Goal: Task Accomplishment & Management: Manage account settings

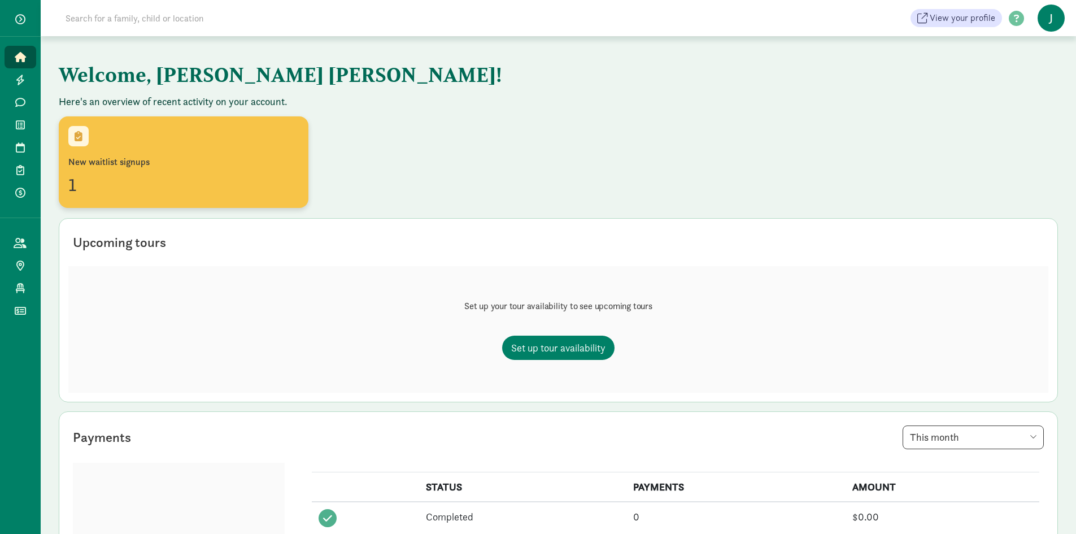
click at [94, 167] on div "New waitlist signups" at bounding box center [183, 162] width 230 height 14
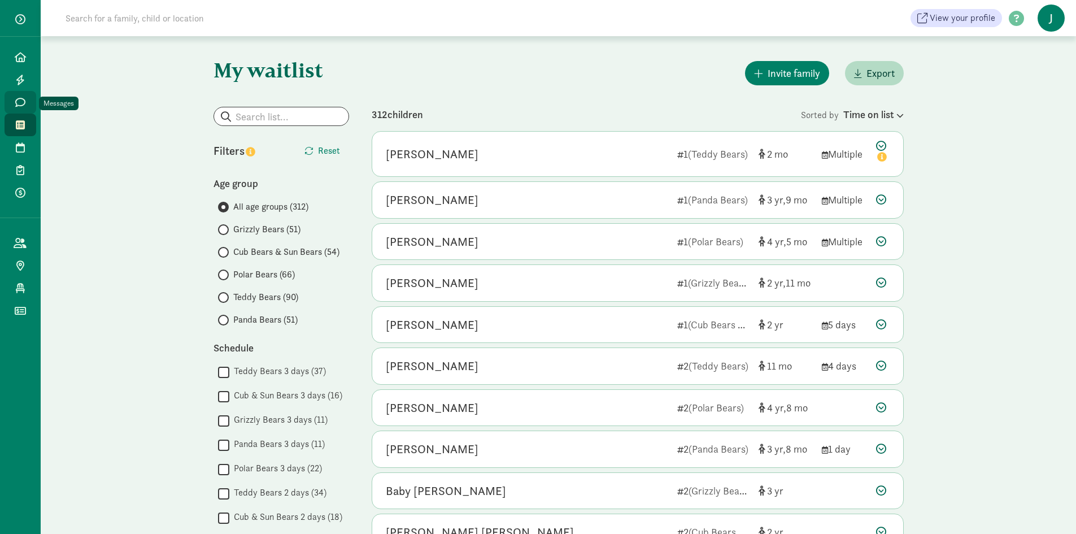
click at [23, 99] on icon at bounding box center [20, 102] width 10 height 10
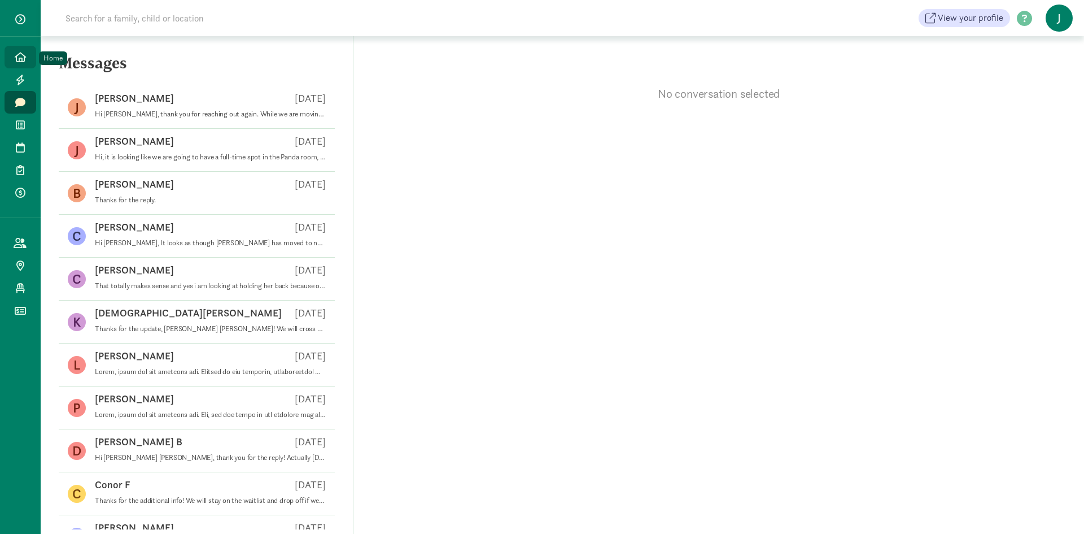
click at [22, 53] on icon at bounding box center [20, 57] width 11 height 10
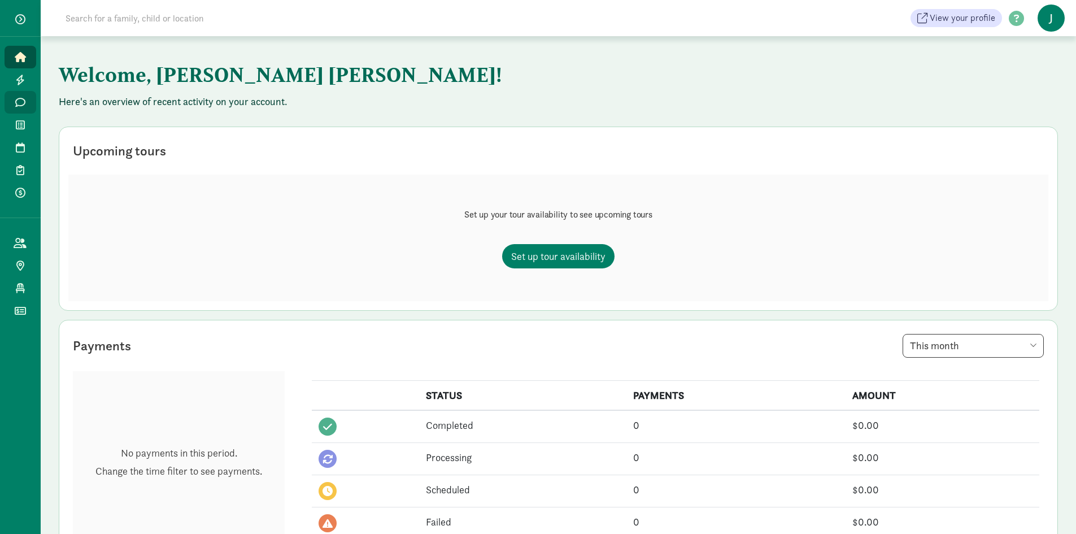
click at [27, 97] on span "Messages" at bounding box center [27, 102] width 1 height 14
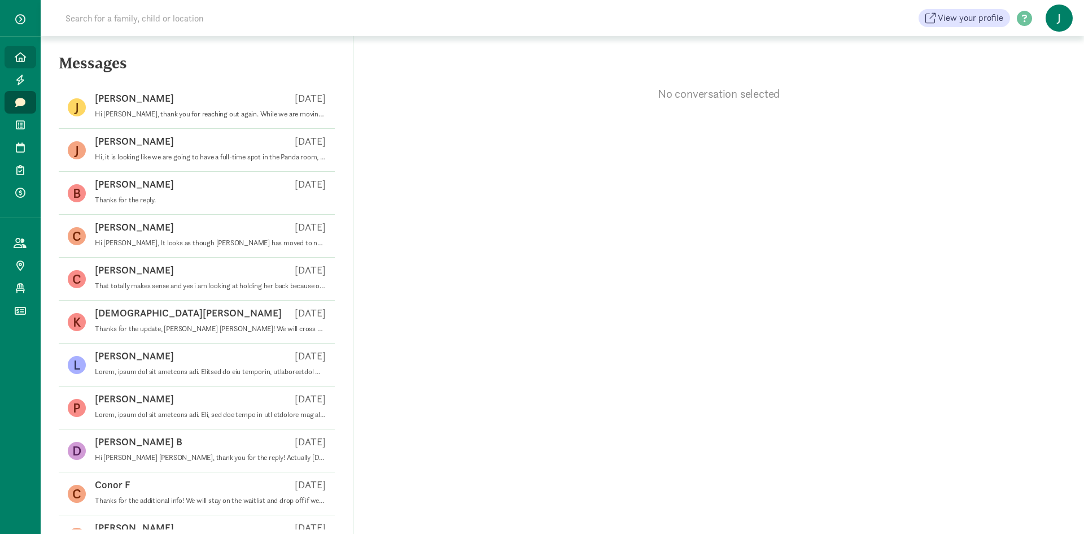
click at [20, 56] on icon at bounding box center [20, 57] width 11 height 10
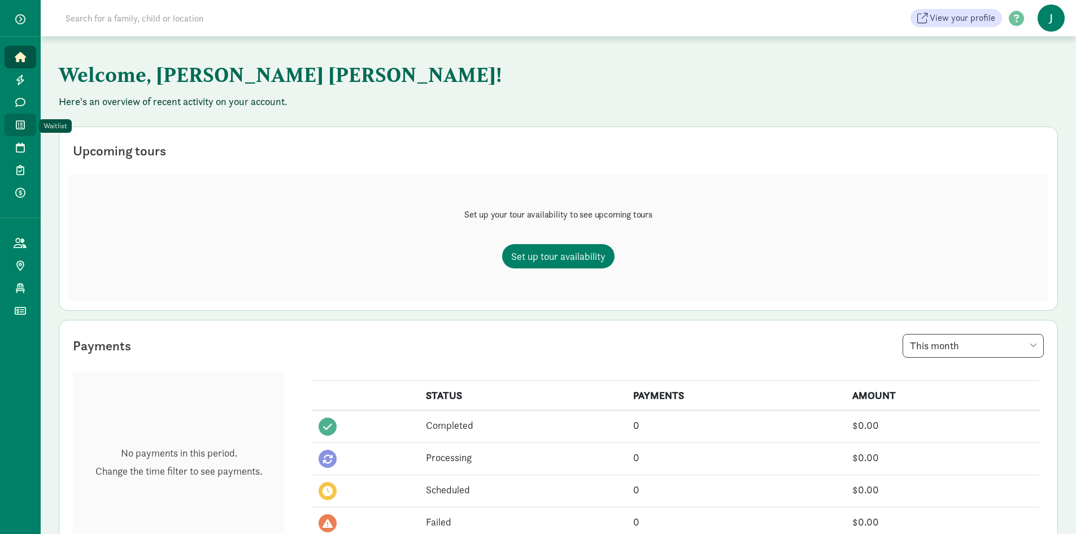
click at [20, 118] on link "Waitlist" at bounding box center [21, 125] width 32 height 23
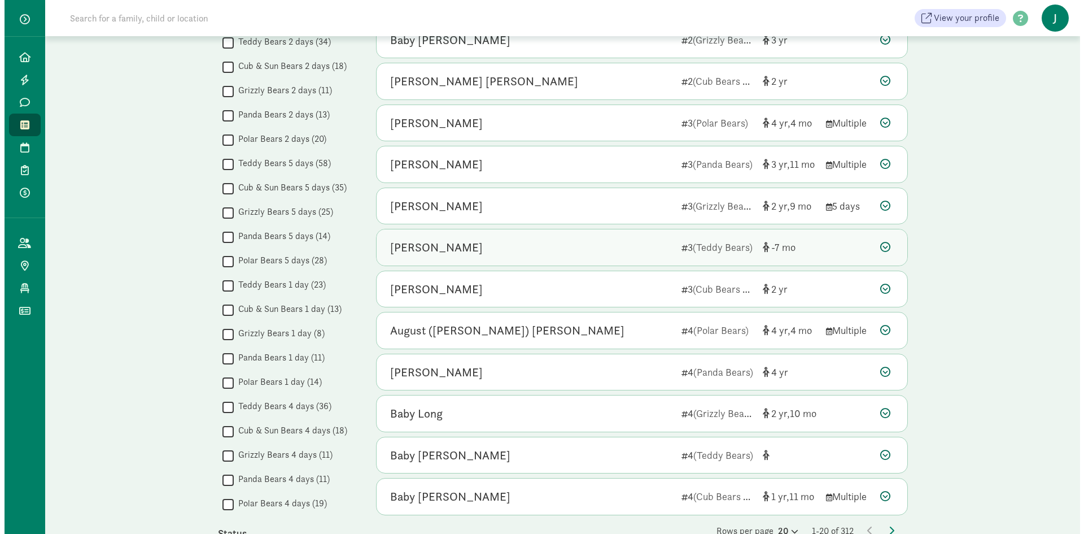
scroll to position [452, 0]
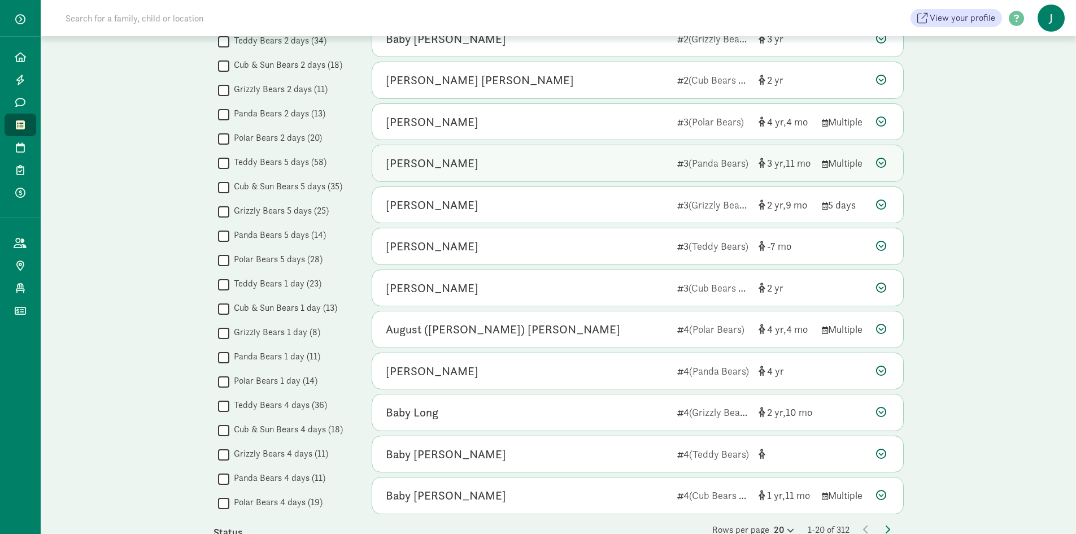
click at [883, 160] on icon at bounding box center [881, 163] width 10 height 10
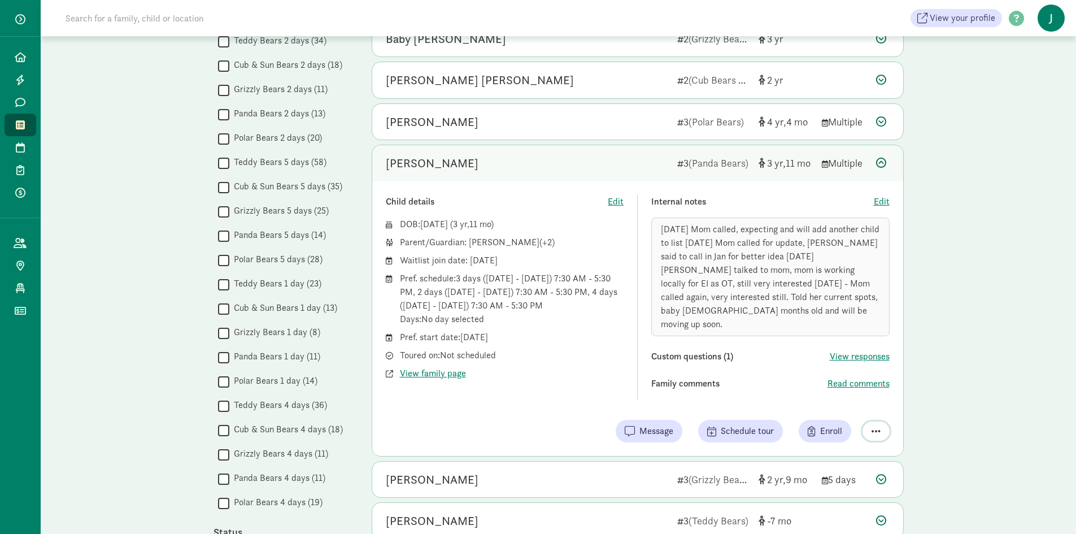
click at [874, 426] on span "button" at bounding box center [876, 431] width 9 height 10
click at [831, 395] on div "Remove from list" at bounding box center [836, 402] width 88 height 14
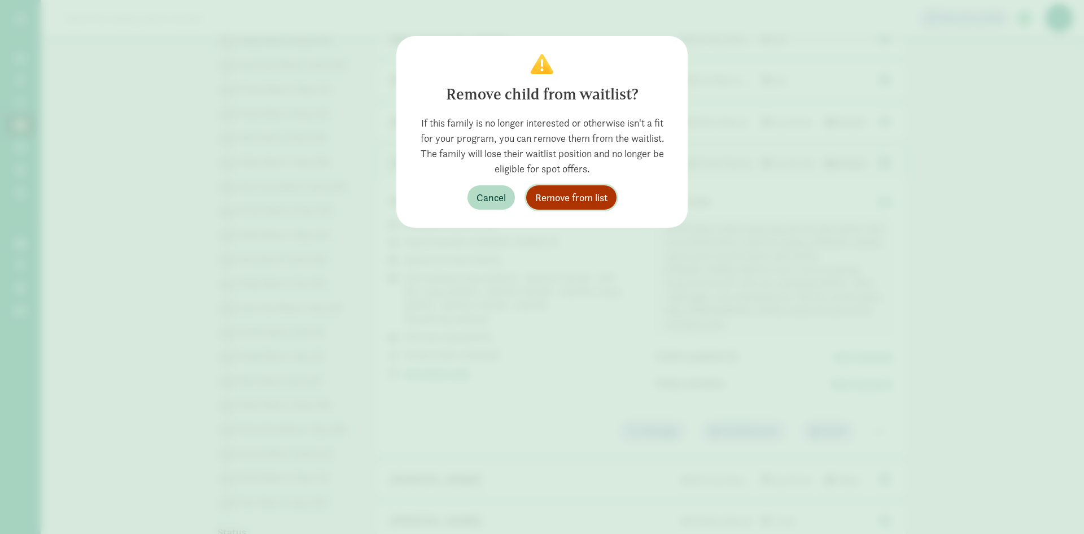
click at [578, 193] on span "Remove from list" at bounding box center [571, 197] width 72 height 15
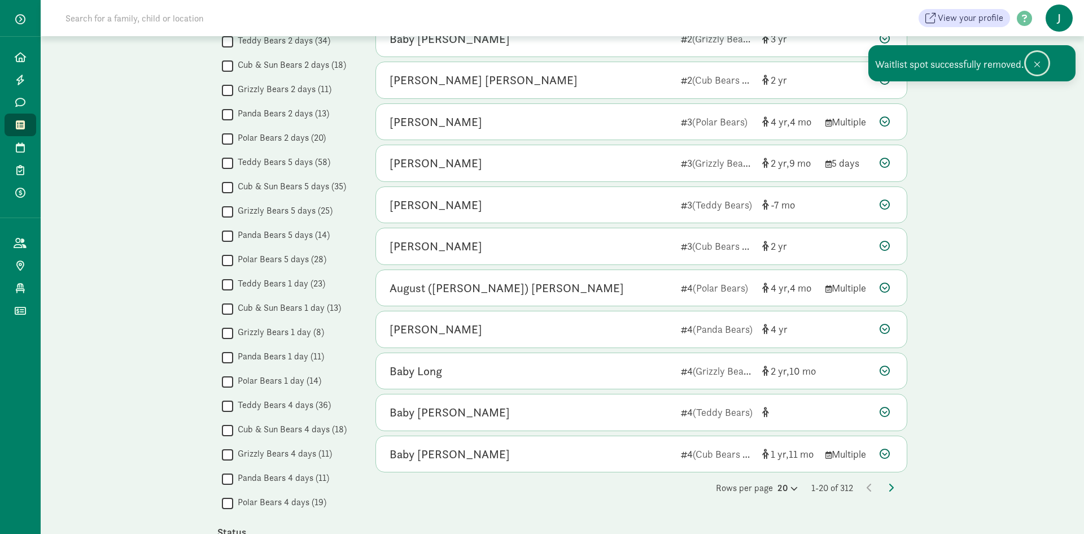
click at [1036, 63] on span at bounding box center [1037, 64] width 7 height 9
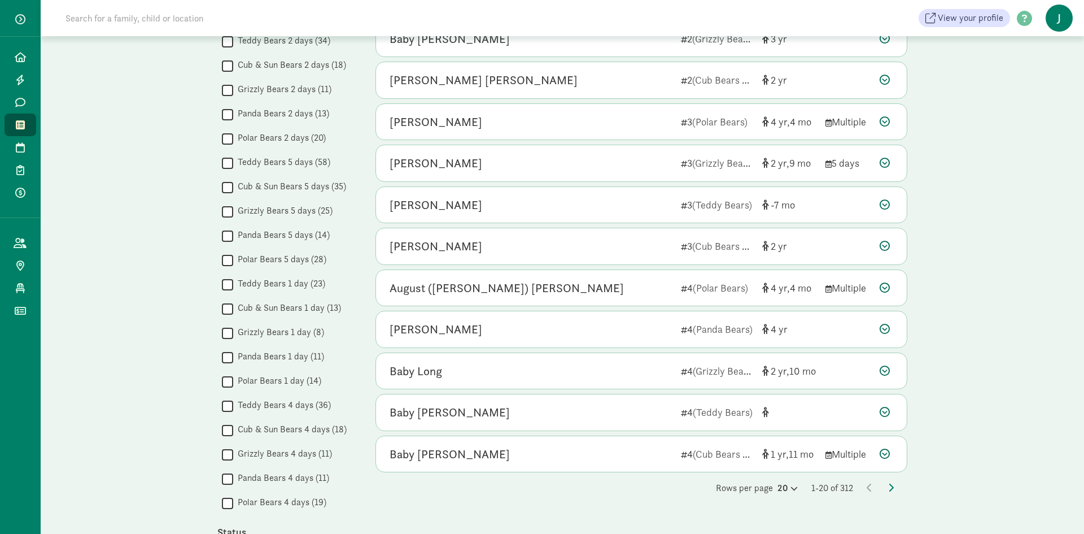
click at [1027, 206] on div "My waitlist Invite family Export Show filters Filters Reset Age group All age g…" at bounding box center [563, 194] width 1044 height 1220
click at [125, 19] on input at bounding box center [217, 18] width 317 height 23
type input "stark"
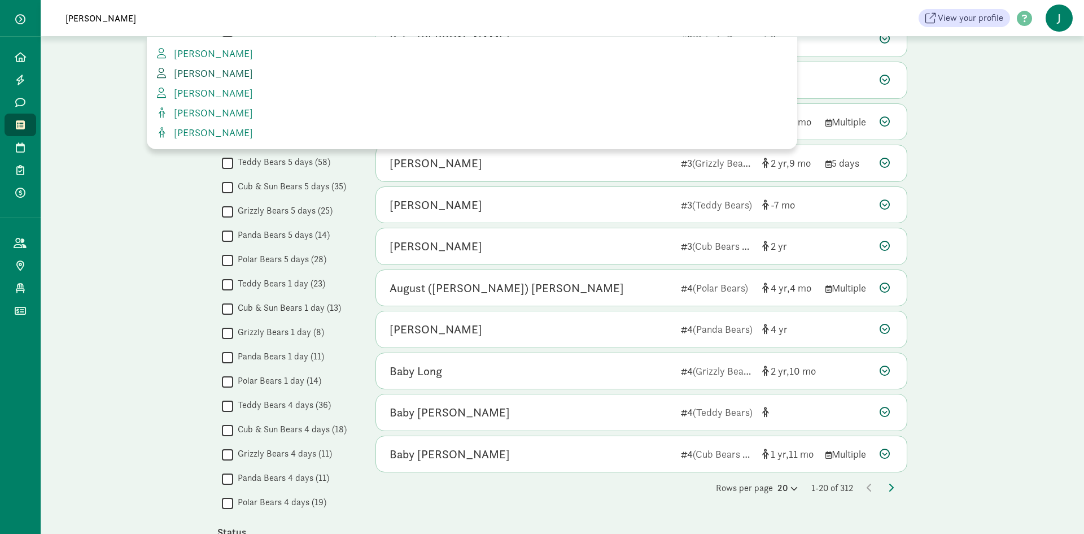
click at [193, 71] on span "Erin Stark" at bounding box center [211, 73] width 84 height 13
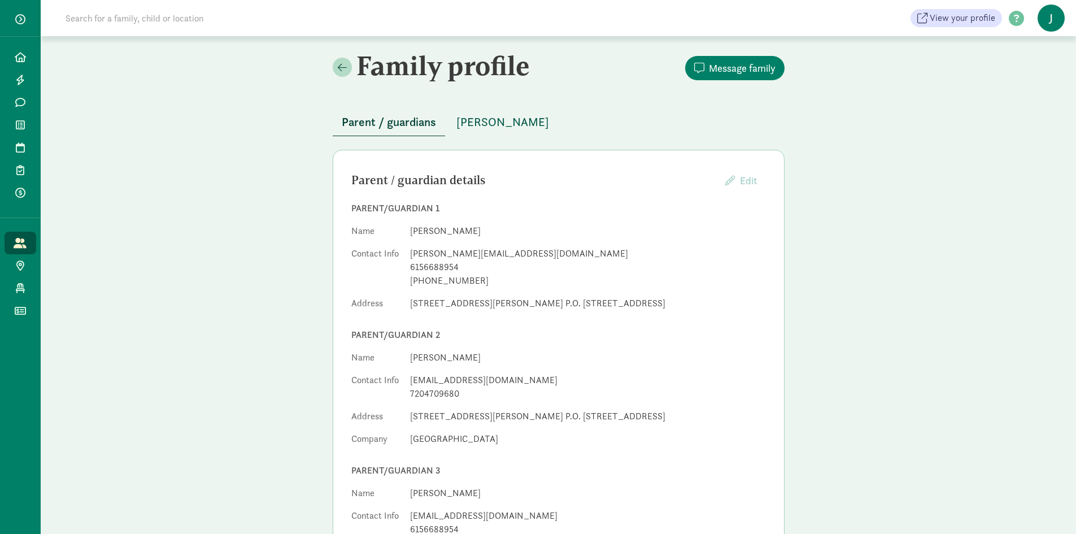
click at [493, 119] on span "[PERSON_NAME]" at bounding box center [502, 122] width 93 height 18
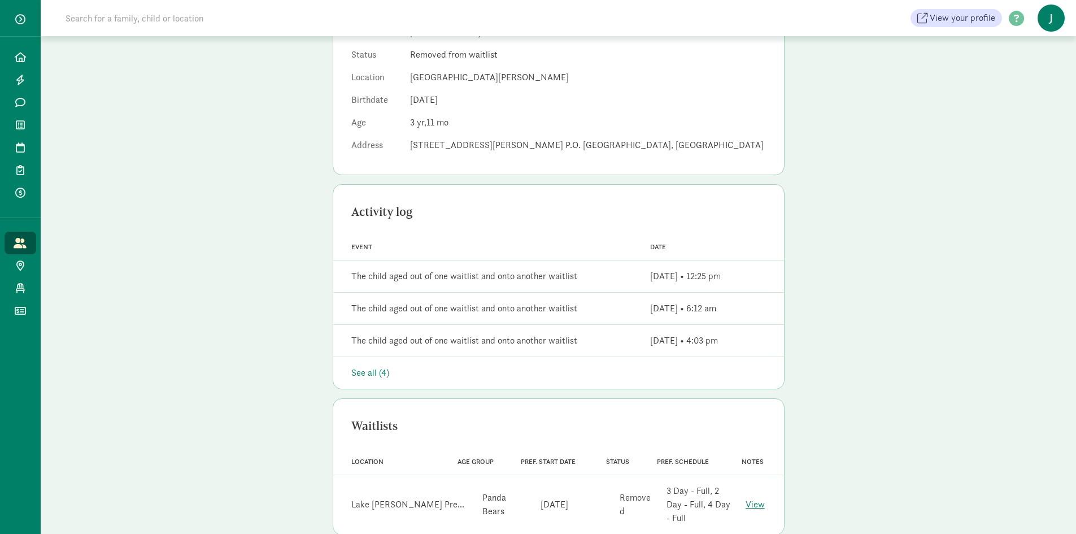
scroll to position [186, 0]
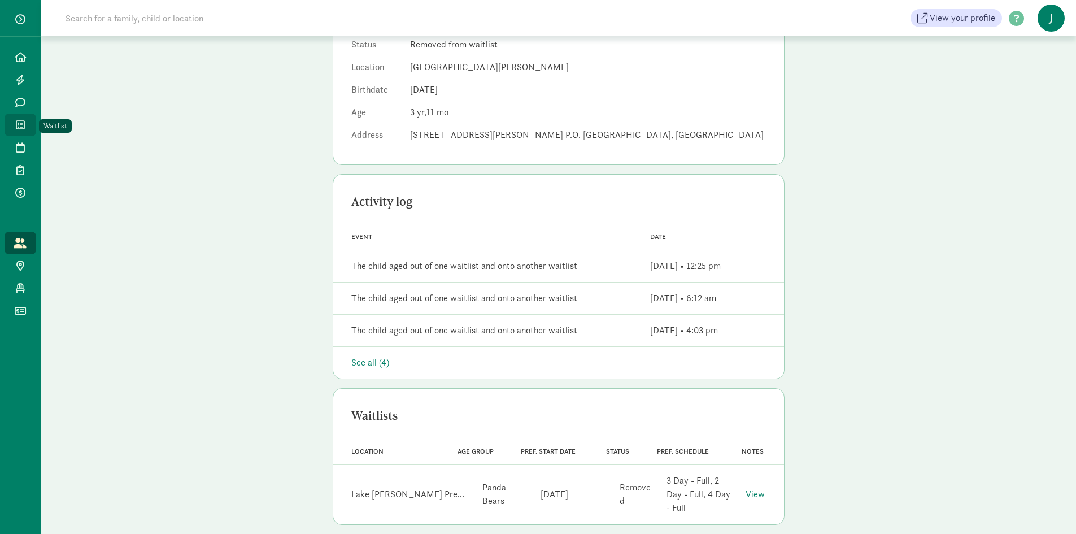
click at [20, 127] on icon at bounding box center [20, 125] width 9 height 10
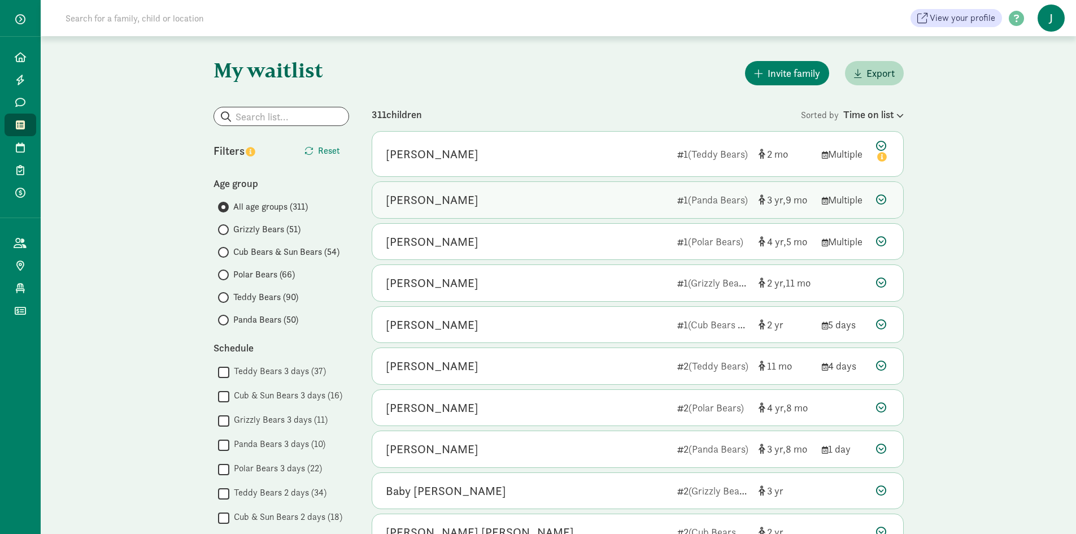
click at [553, 193] on div "[PERSON_NAME]" at bounding box center [527, 200] width 282 height 18
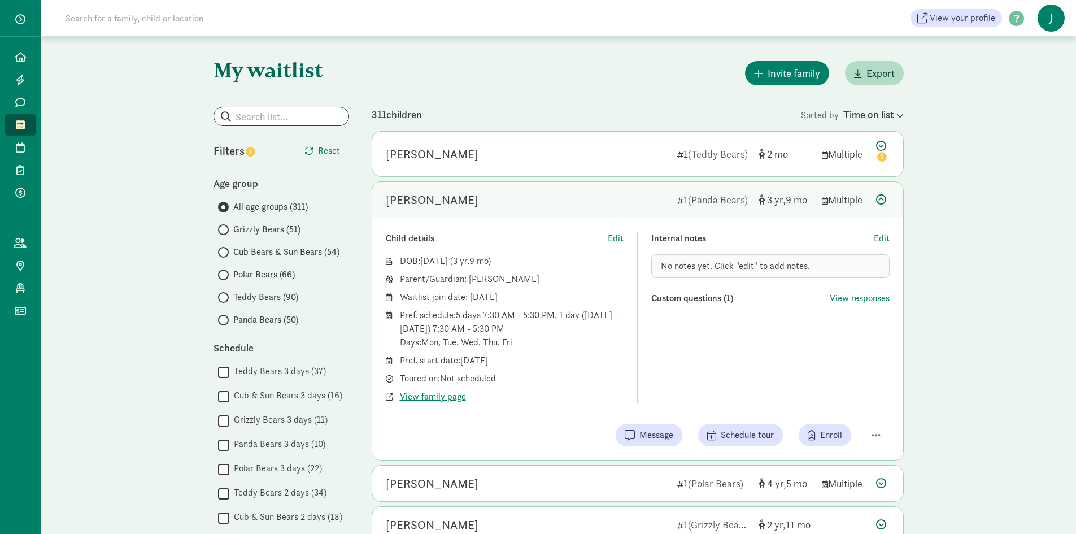
click at [711, 198] on span "(Panda Bears)" at bounding box center [718, 199] width 60 height 13
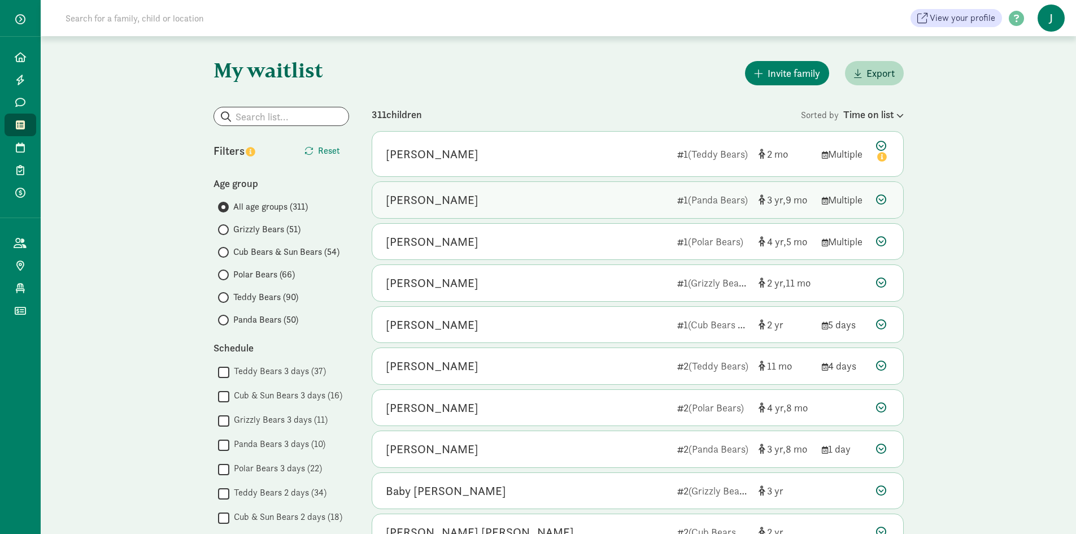
click at [410, 199] on div "[PERSON_NAME]" at bounding box center [432, 200] width 93 height 18
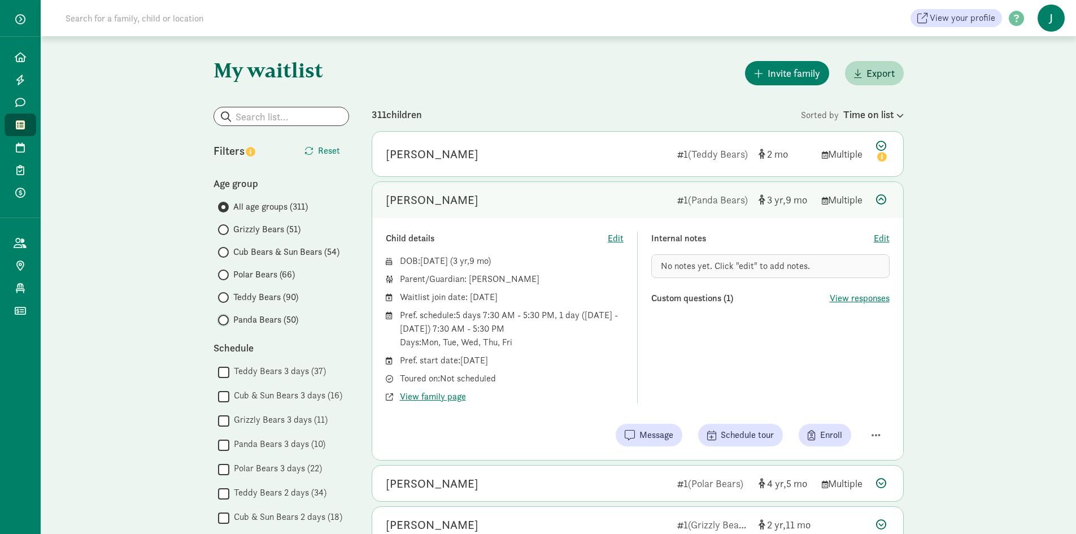
click at [224, 322] on input "Panda Bears (50)" at bounding box center [221, 319] width 7 height 7
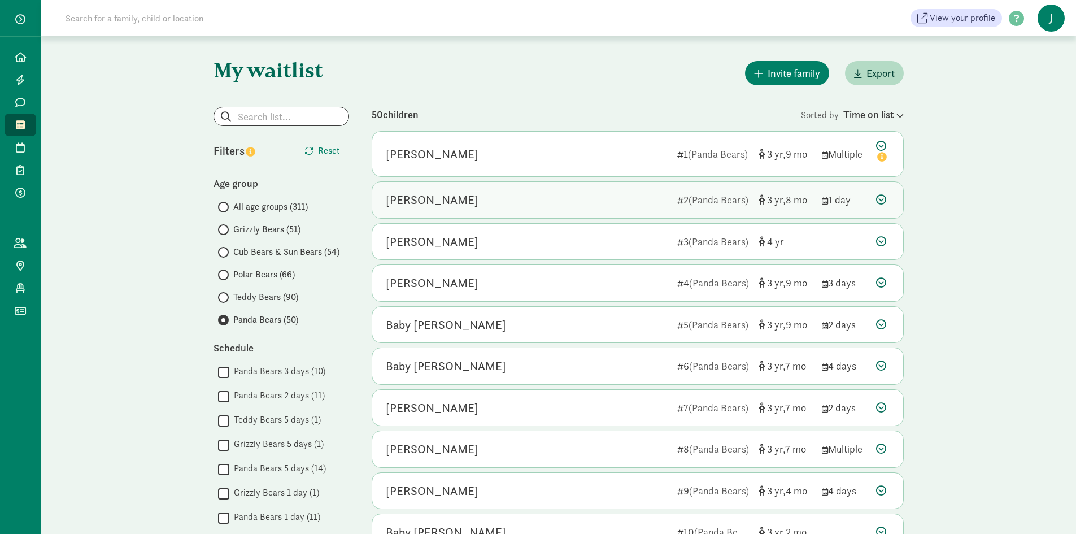
click at [560, 200] on div "[PERSON_NAME]" at bounding box center [527, 200] width 282 height 18
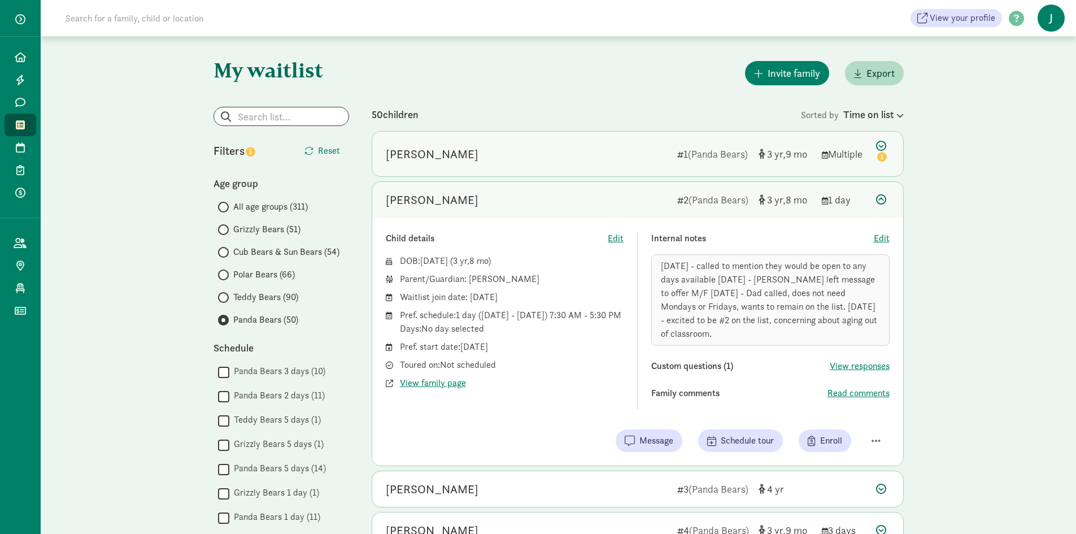
click at [563, 154] on div "[PERSON_NAME]" at bounding box center [527, 154] width 282 height 18
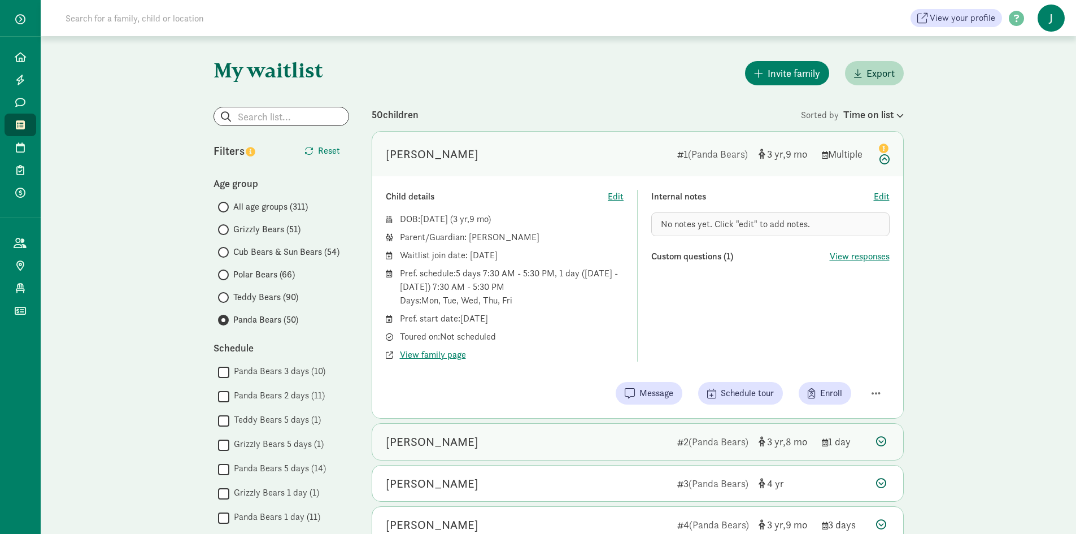
click at [546, 442] on div "[PERSON_NAME]" at bounding box center [527, 442] width 282 height 18
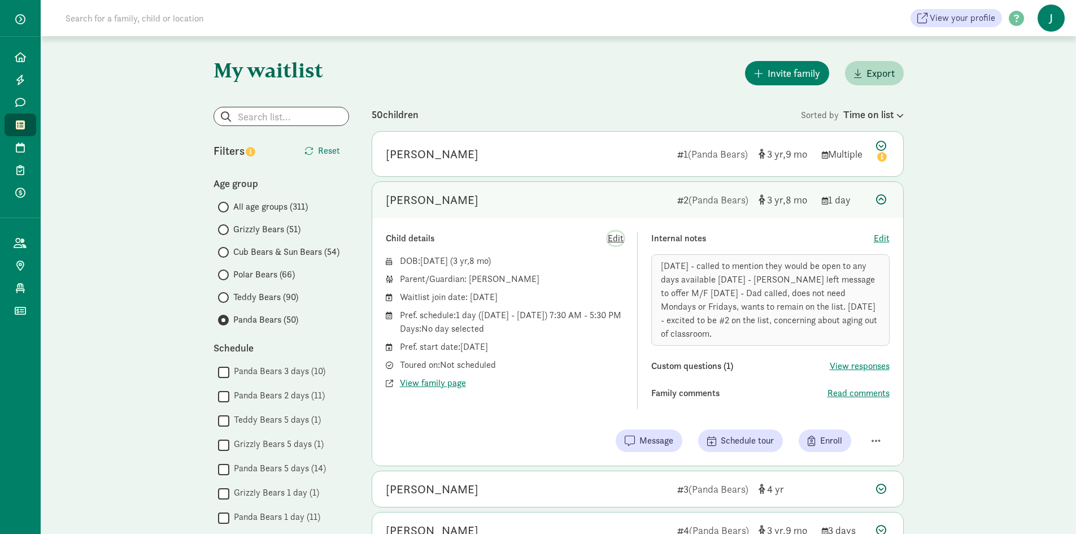
click at [614, 237] on span "Edit" at bounding box center [616, 239] width 16 height 14
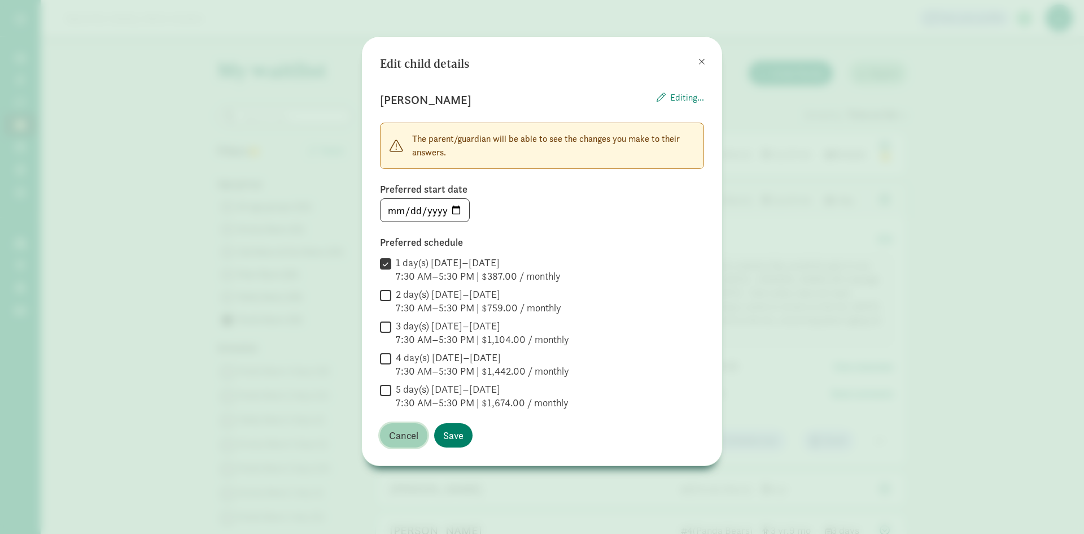
click at [400, 437] on span "Cancel" at bounding box center [403, 435] width 29 height 15
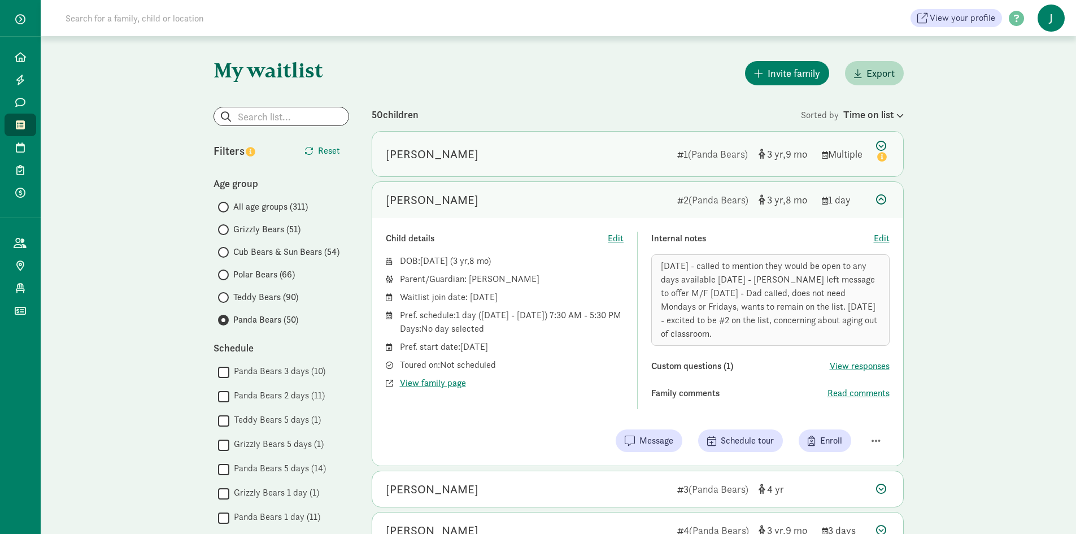
click at [512, 159] on div "[PERSON_NAME]" at bounding box center [527, 154] width 282 height 18
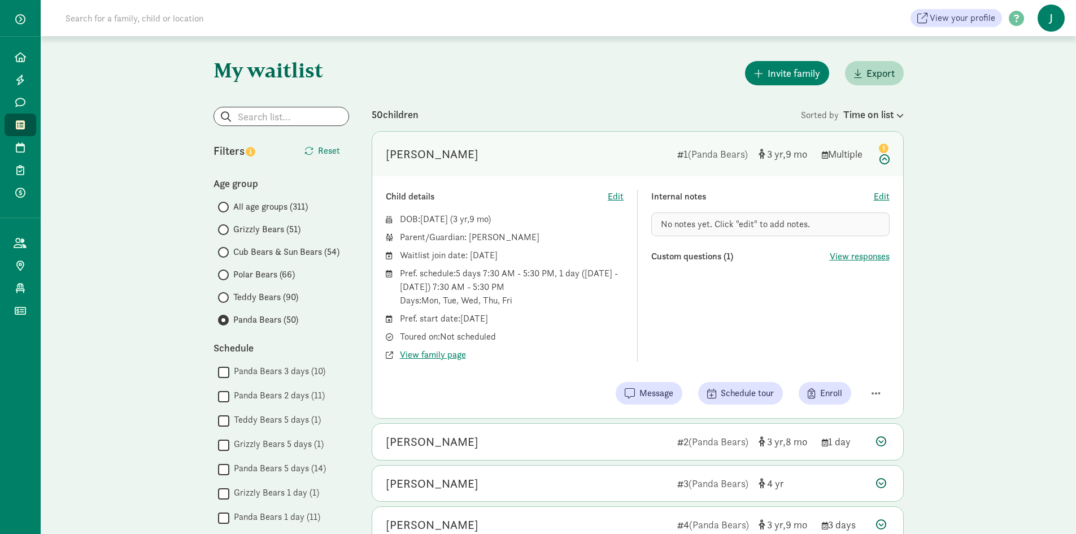
click at [512, 159] on div "[PERSON_NAME]" at bounding box center [527, 154] width 282 height 18
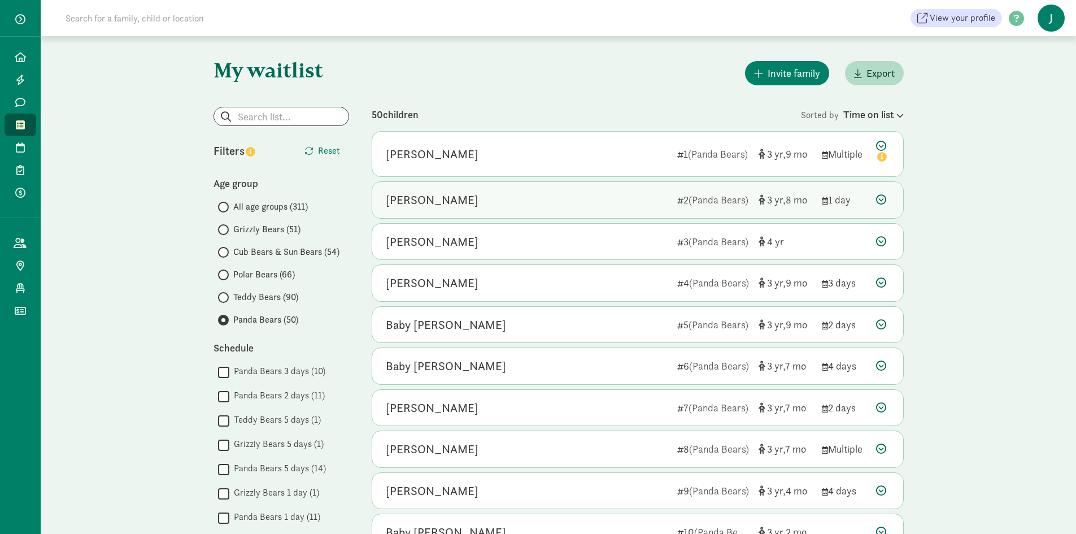
click at [514, 200] on div "[PERSON_NAME]" at bounding box center [527, 200] width 282 height 18
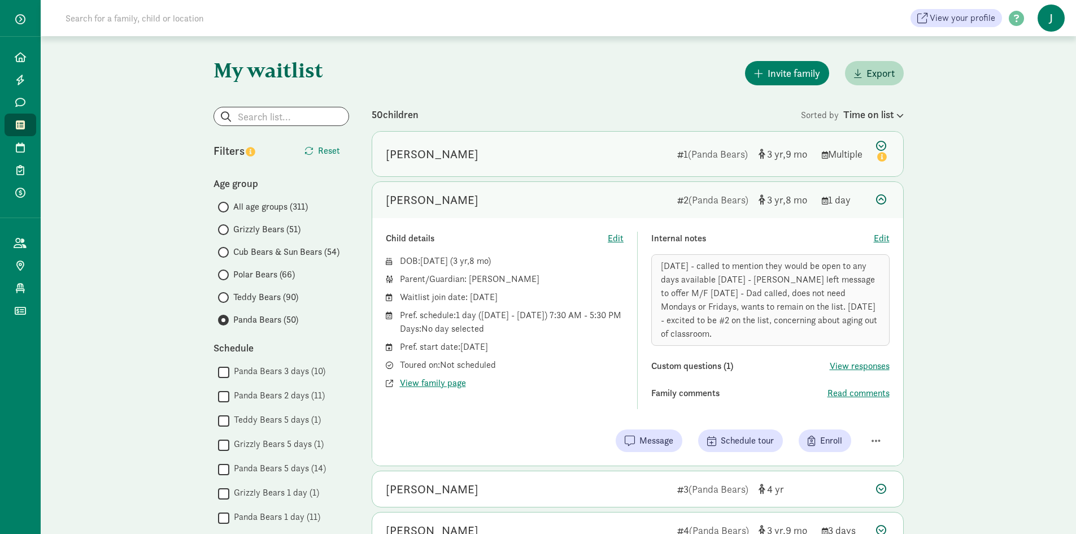
click at [478, 153] on div "[PERSON_NAME]" at bounding box center [527, 154] width 282 height 18
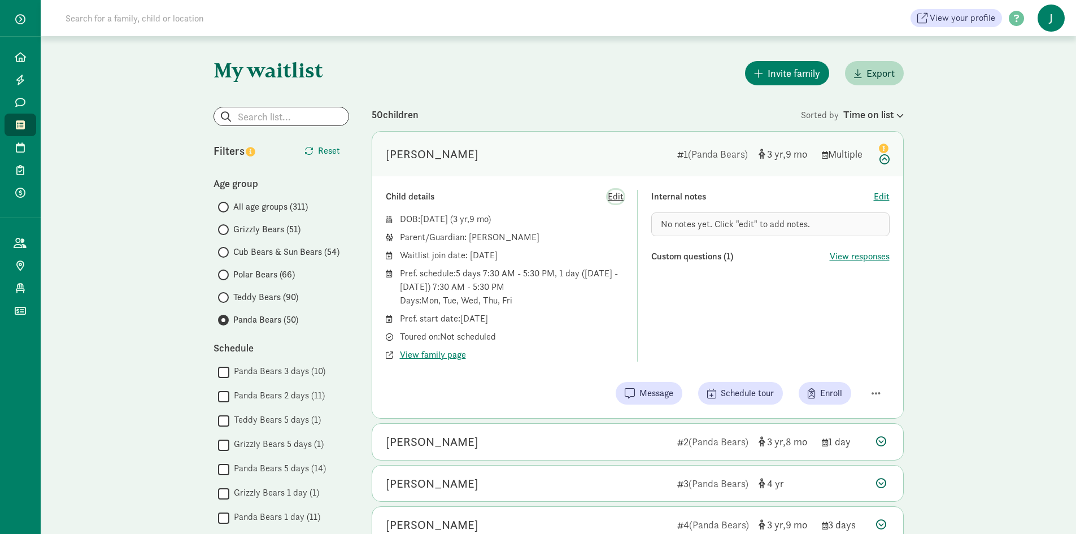
click at [615, 195] on span "Edit" at bounding box center [616, 197] width 16 height 14
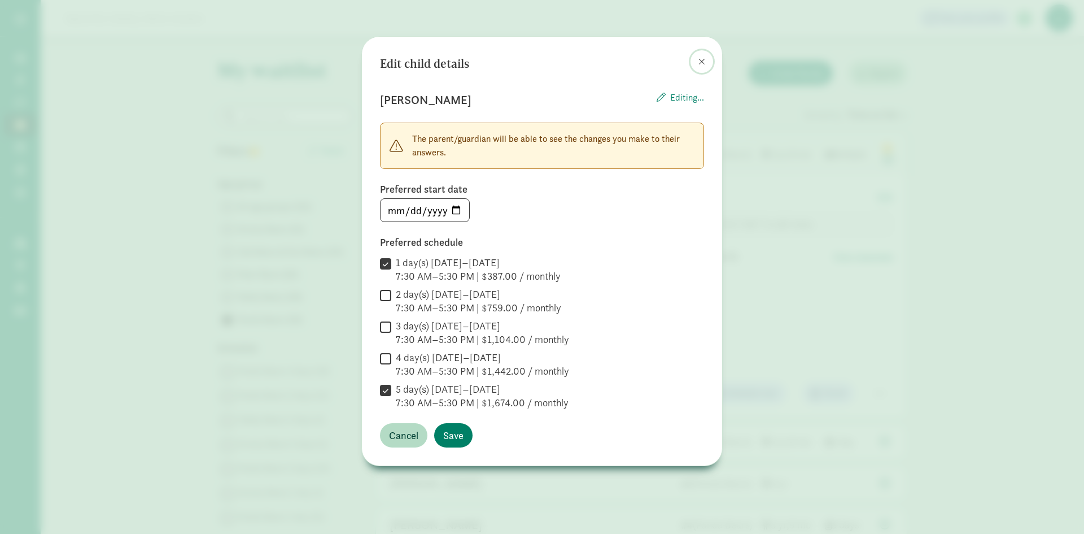
click at [701, 58] on span at bounding box center [702, 61] width 7 height 9
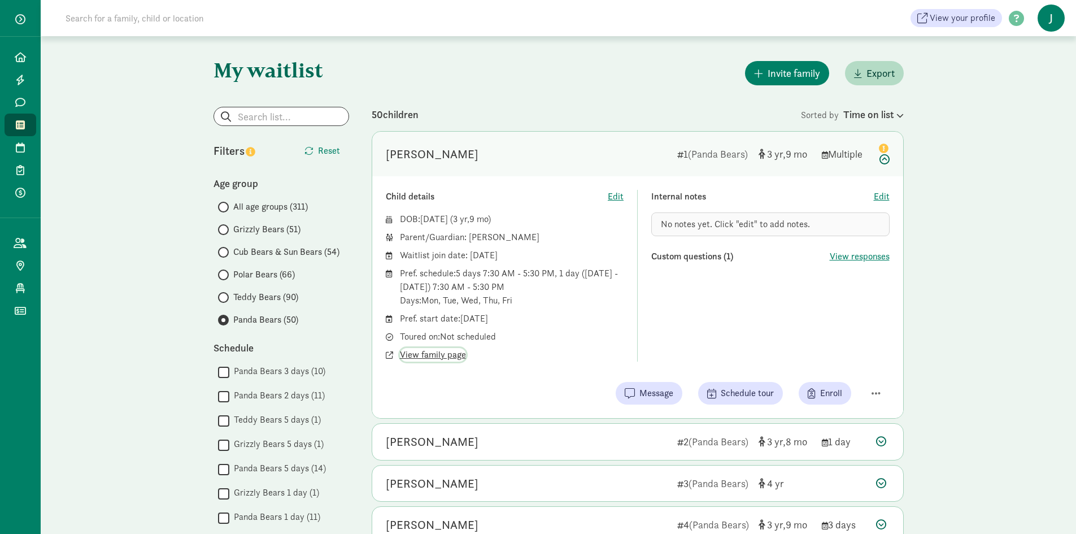
click at [422, 352] on span "View family page" at bounding box center [433, 355] width 66 height 14
click at [559, 444] on div "[PERSON_NAME]" at bounding box center [527, 442] width 282 height 18
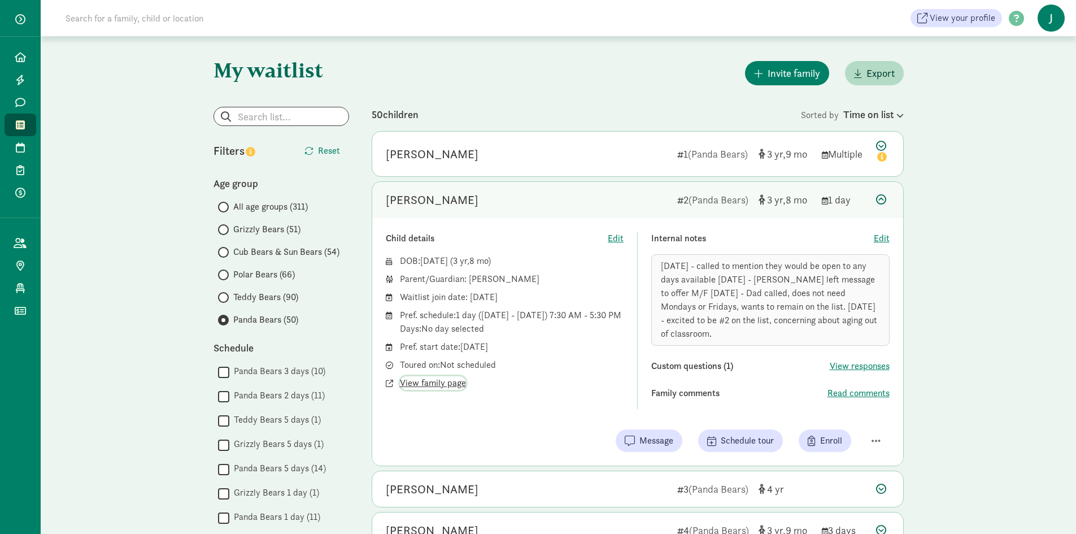
click at [428, 382] on span "View family page" at bounding box center [433, 383] width 66 height 14
click at [566, 154] on div "[PERSON_NAME]" at bounding box center [527, 154] width 282 height 18
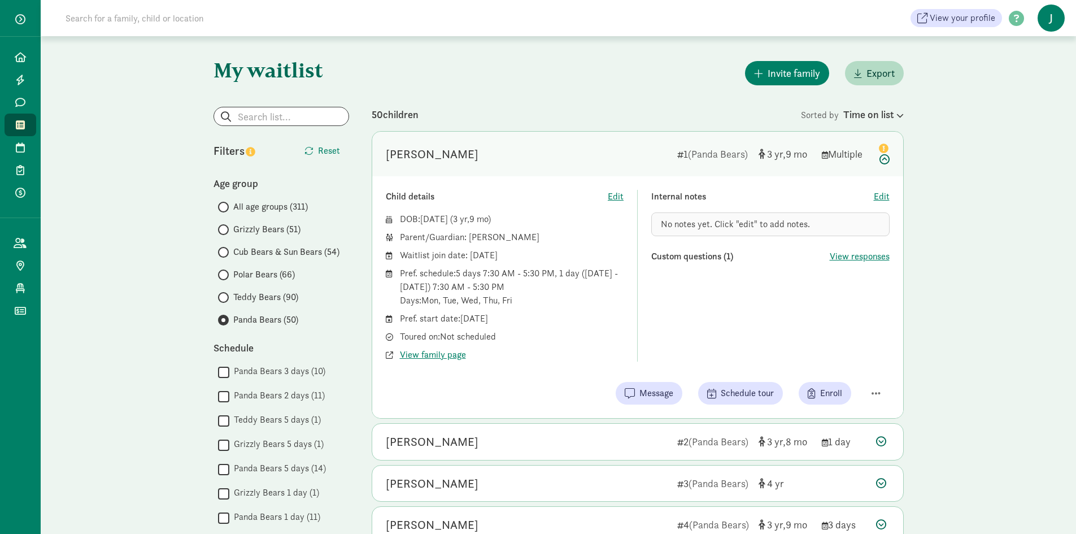
click at [19, 123] on icon at bounding box center [20, 125] width 9 height 10
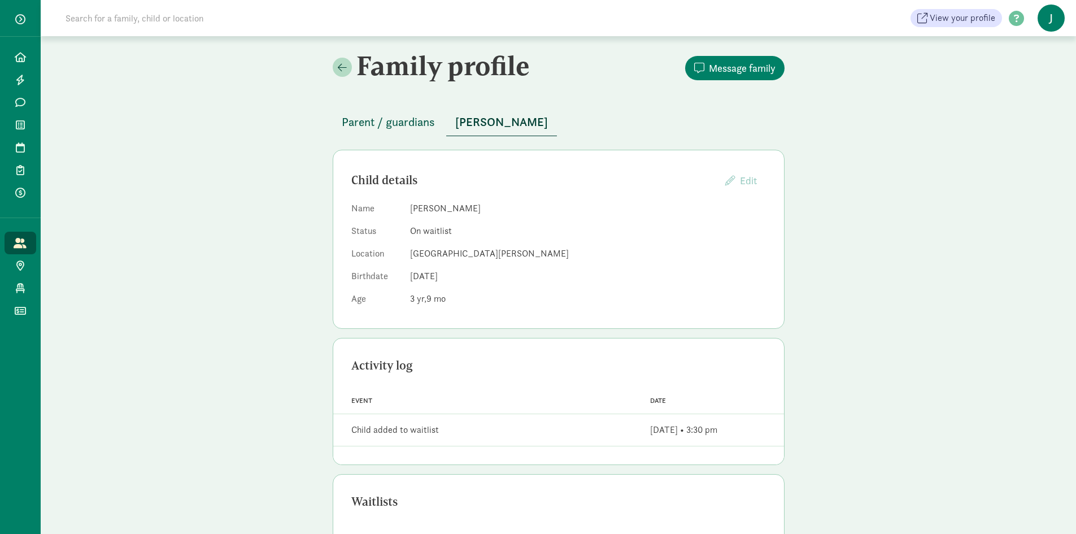
click at [393, 119] on span "Parent / guardians" at bounding box center [388, 122] width 93 height 18
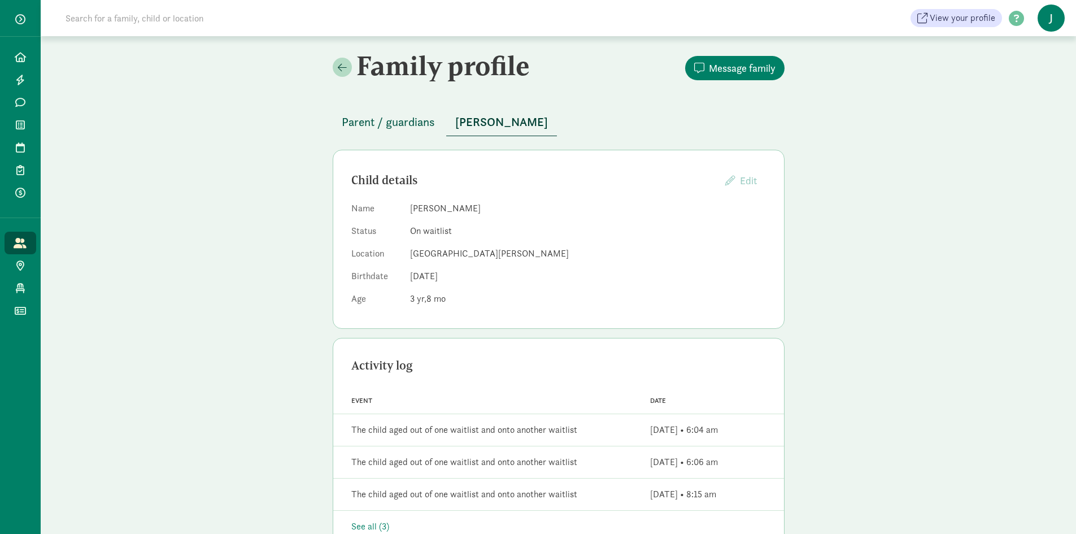
click at [393, 119] on span "Parent / guardians" at bounding box center [388, 122] width 93 height 18
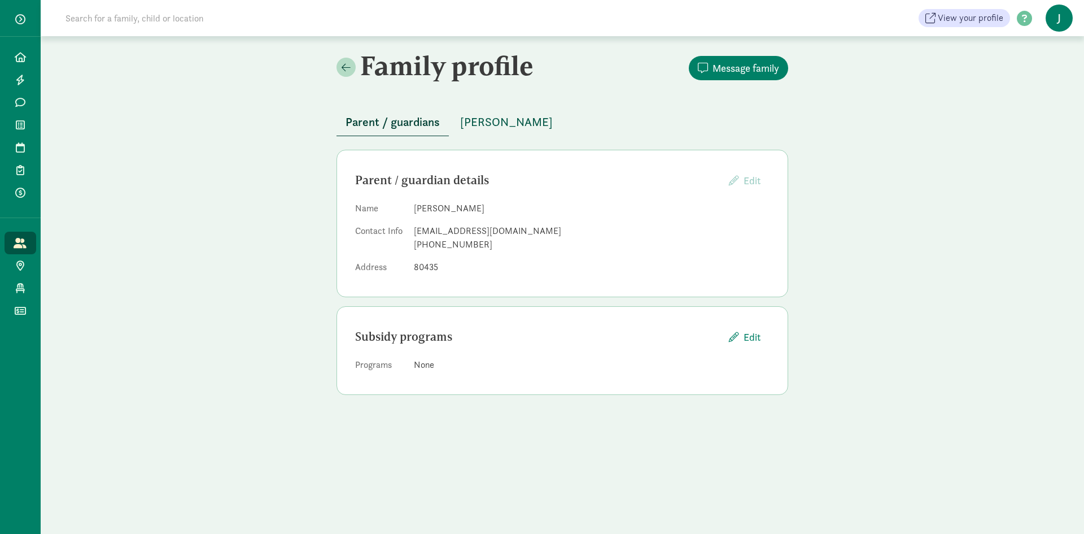
click at [498, 121] on span "[PERSON_NAME]" at bounding box center [506, 122] width 93 height 18
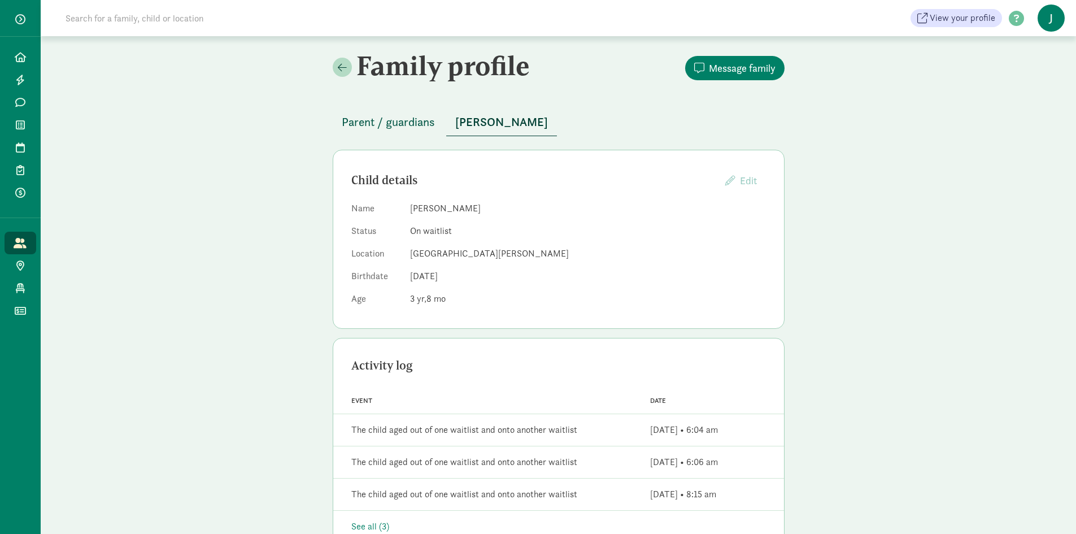
click at [394, 120] on span "Parent / guardians" at bounding box center [388, 122] width 93 height 18
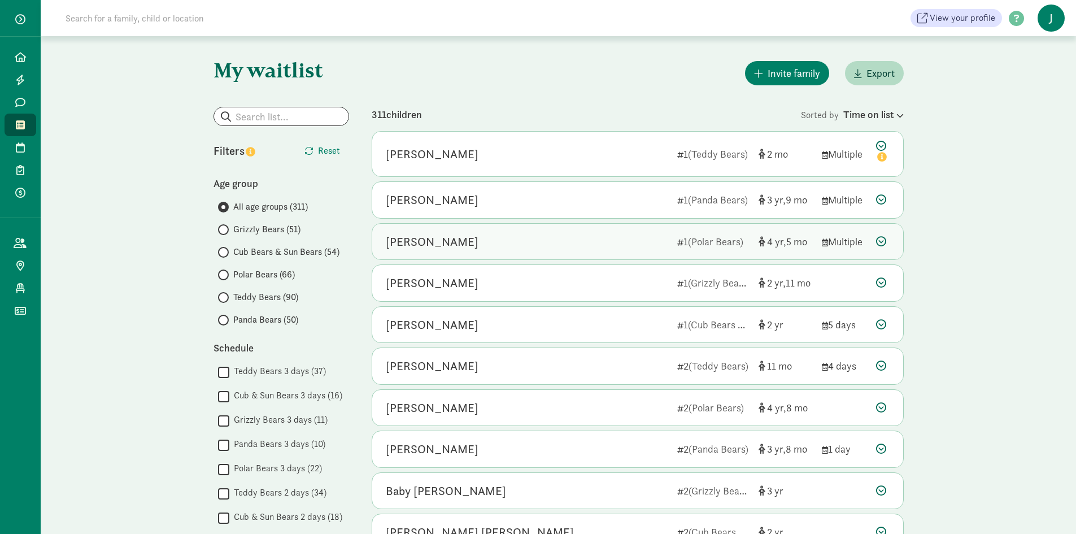
click at [453, 243] on div "[PERSON_NAME]" at bounding box center [432, 242] width 93 height 18
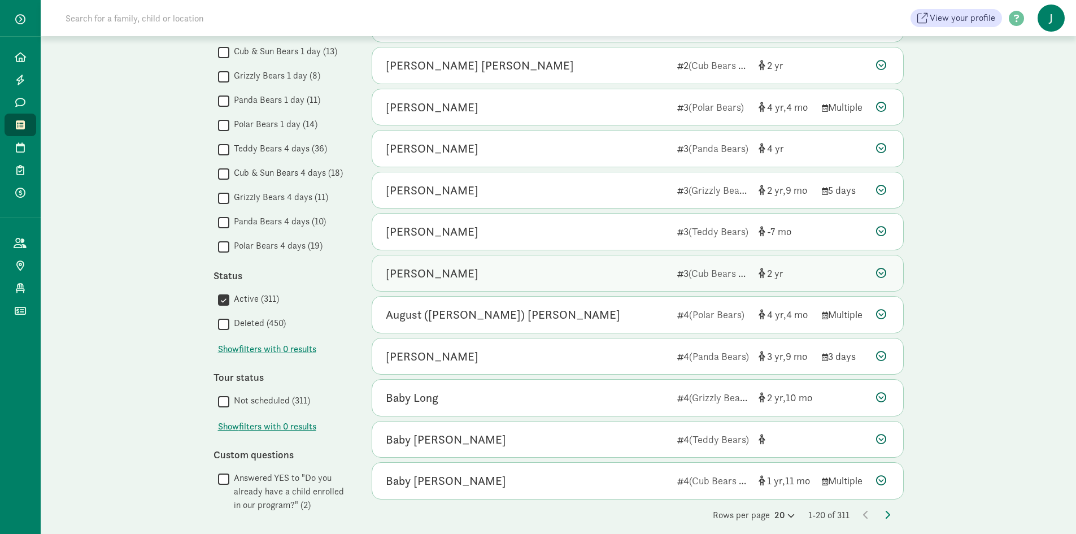
scroll to position [722, 0]
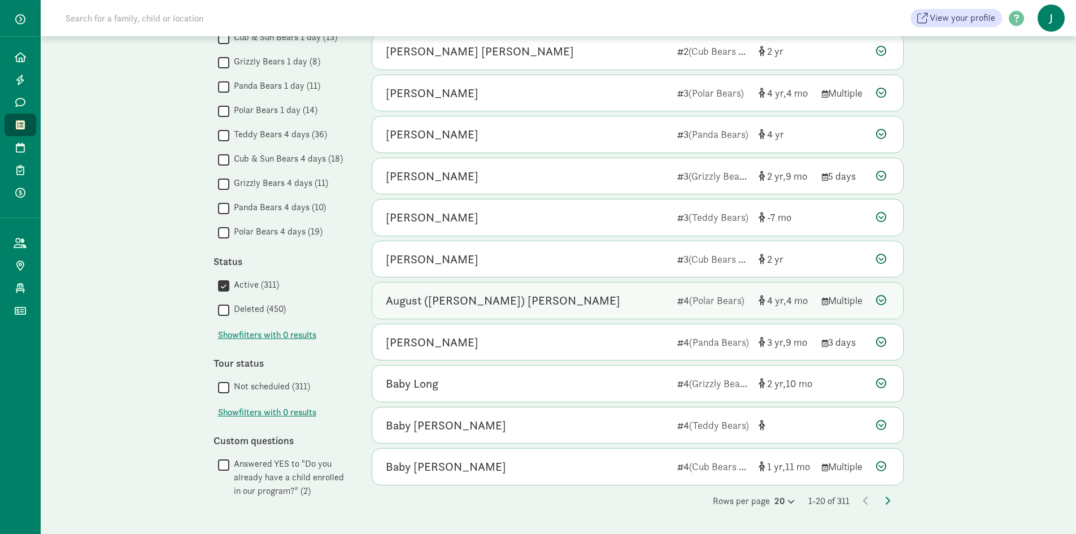
click at [483, 297] on div "August ([PERSON_NAME]) [PERSON_NAME]" at bounding box center [527, 300] width 282 height 18
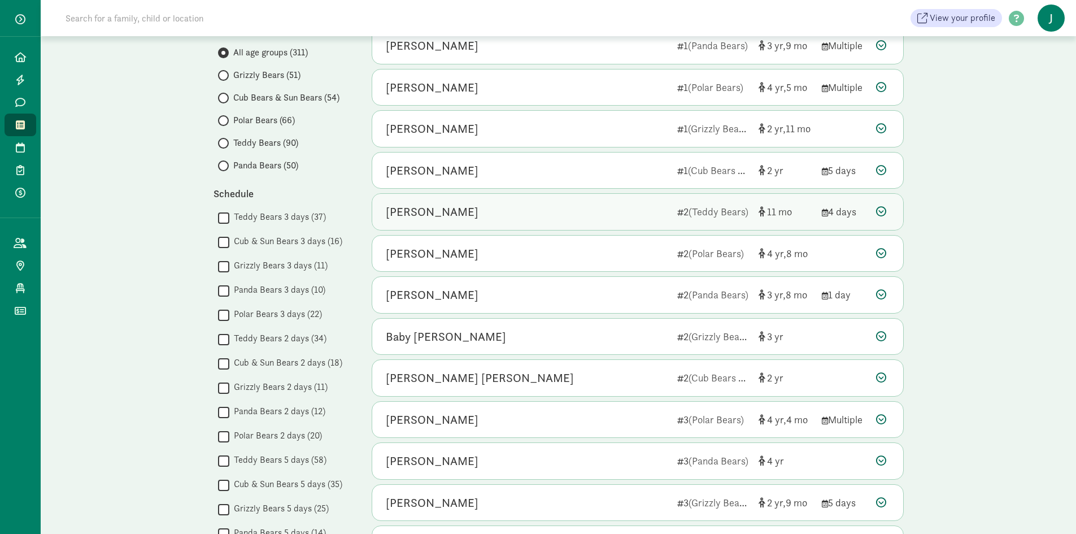
scroll to position [294, 0]
